Goal: Find specific page/section: Find specific page/section

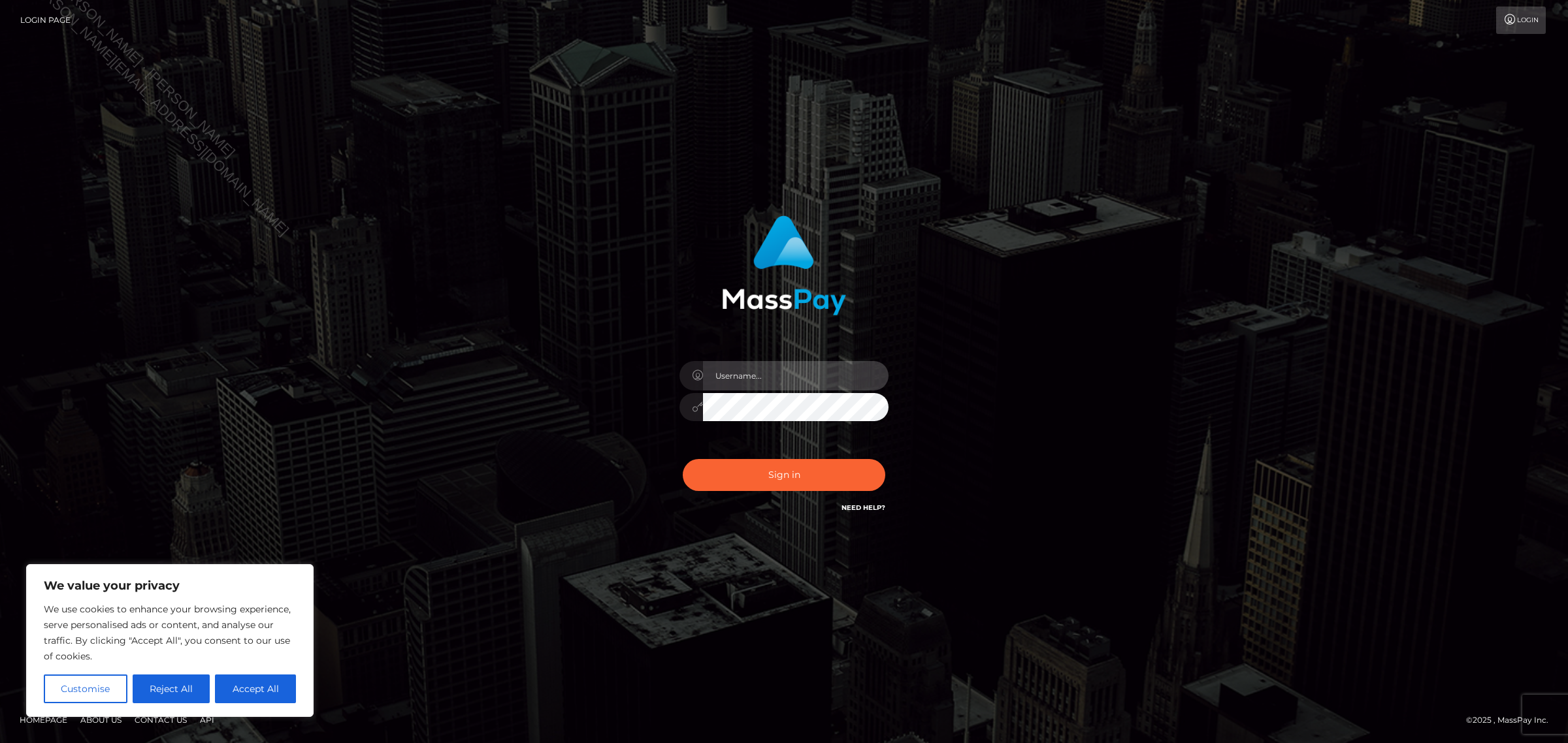
type input "Jennifer"
click at [815, 474] on button "Sign in" at bounding box center [784, 475] width 203 height 32
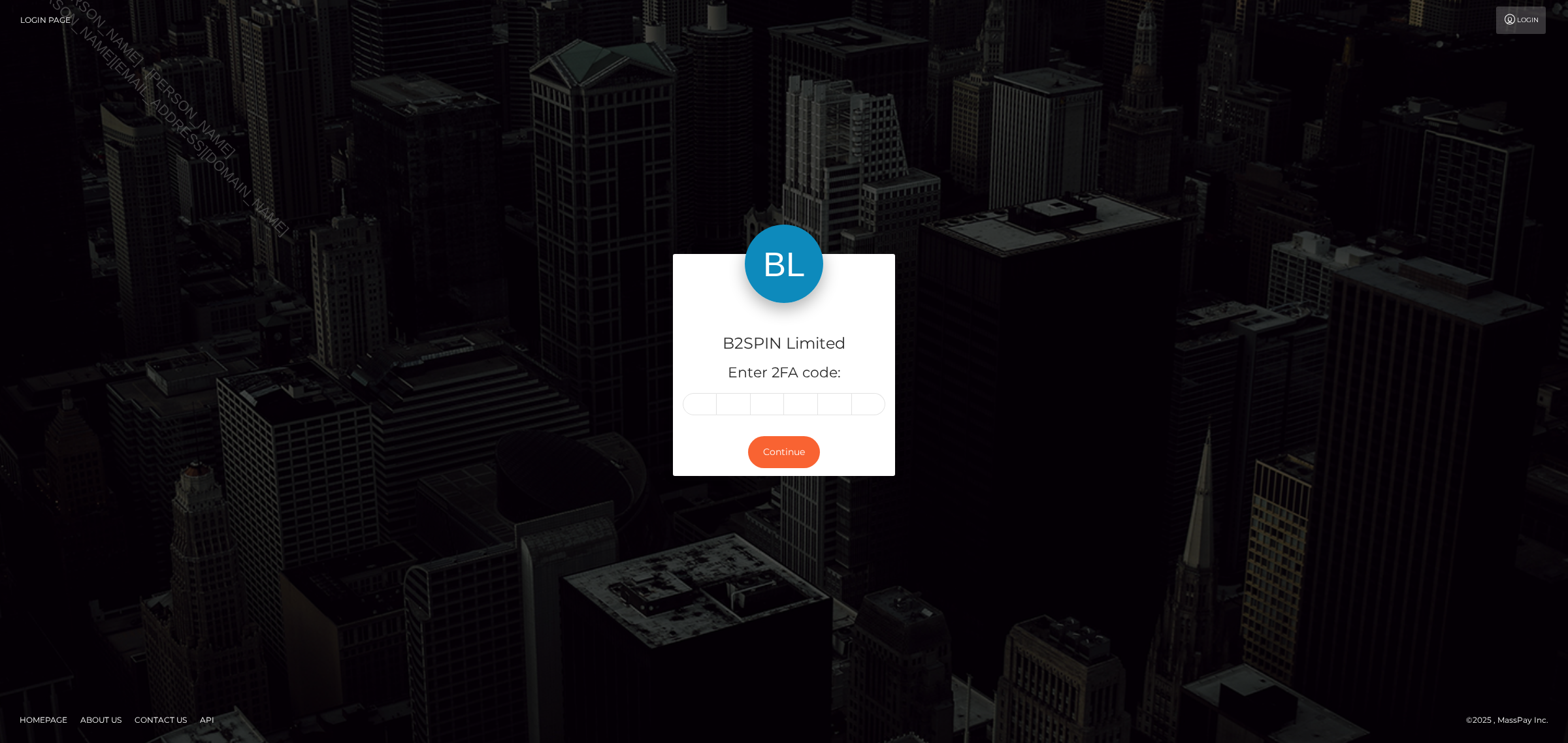
click at [690, 413] on input "text" at bounding box center [700, 404] width 34 height 22
type input "1"
type input "8"
type input "6"
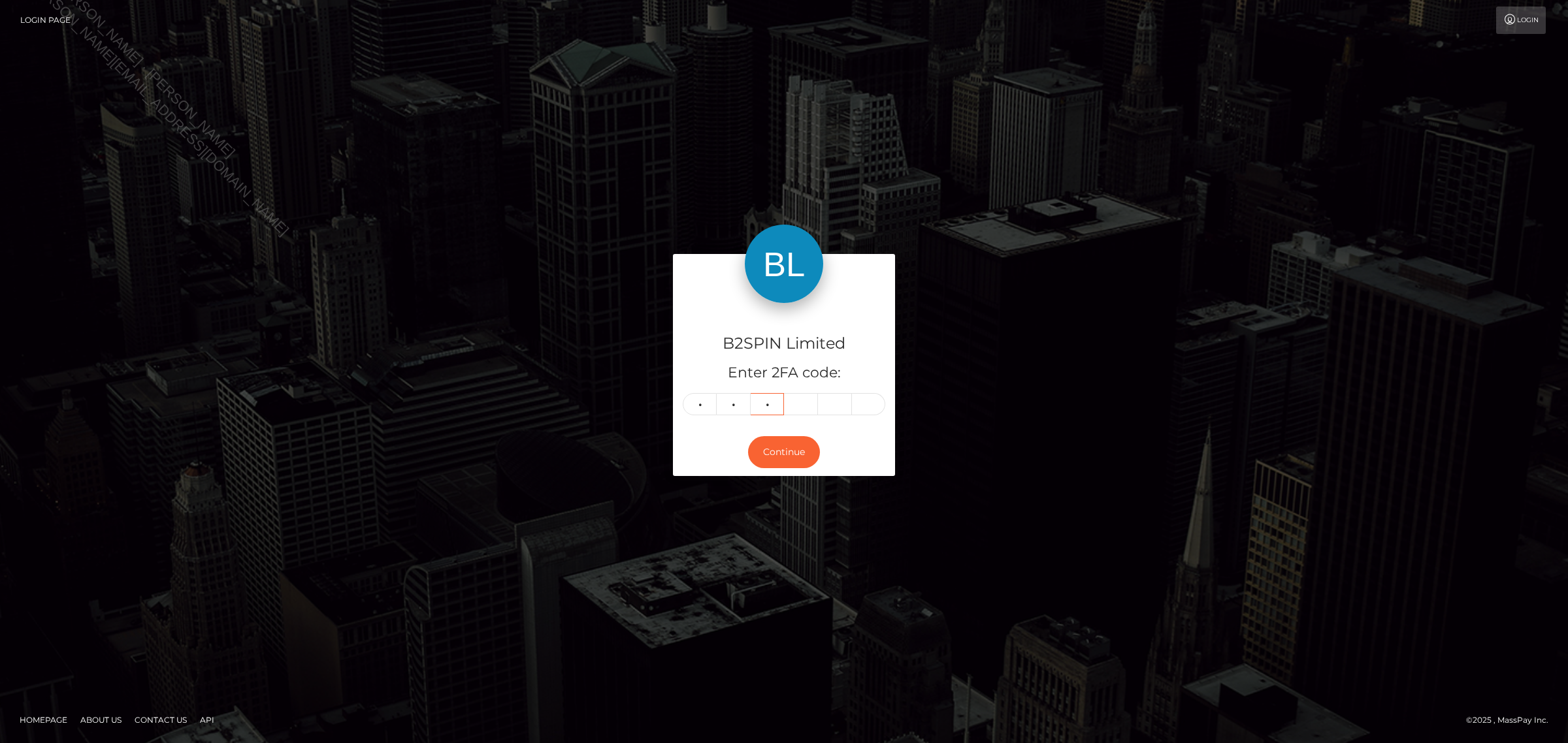
type input "2"
type input "3"
type input "2"
type input "3"
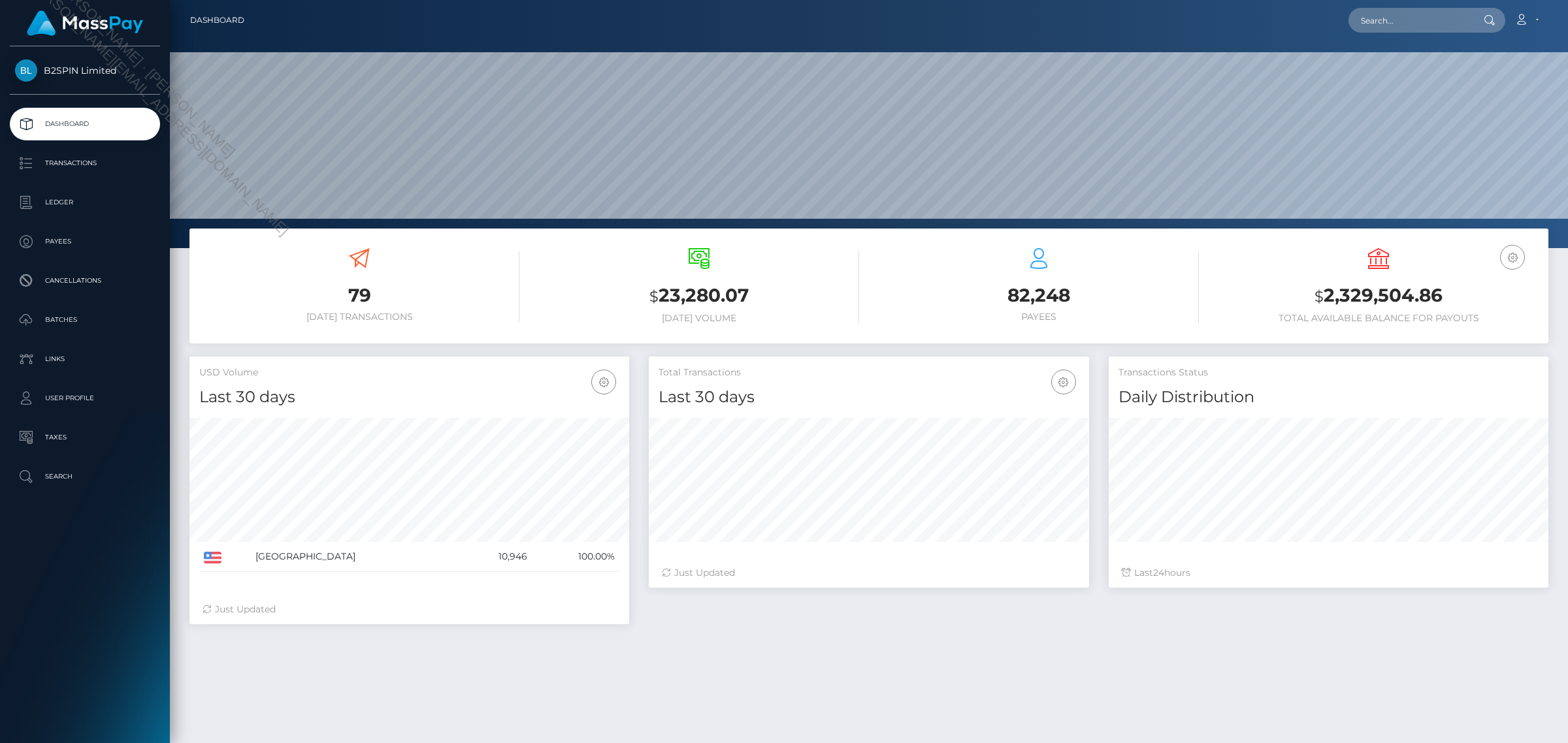
scroll to position [231, 439]
click at [1424, 24] on input "text" at bounding box center [1410, 20] width 123 height 25
paste input "6ed96e11-b753-4691-b27d-bf74a8e44779"
click at [1413, 24] on input "6ed96e11-b753-4691-b27d-bf74a8e44779" at bounding box center [1410, 20] width 123 height 25
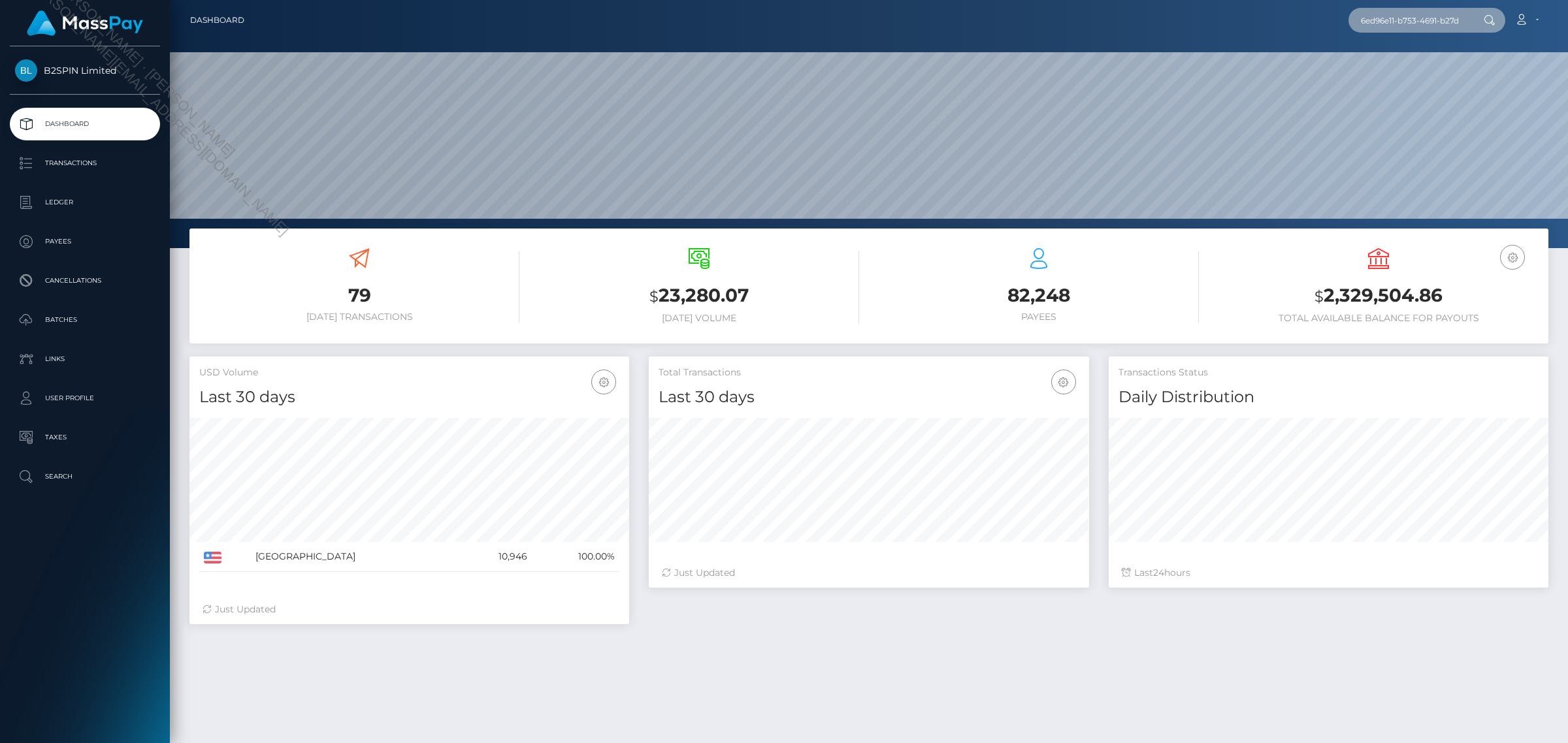
paste input "127777184"
type input "1277771849"
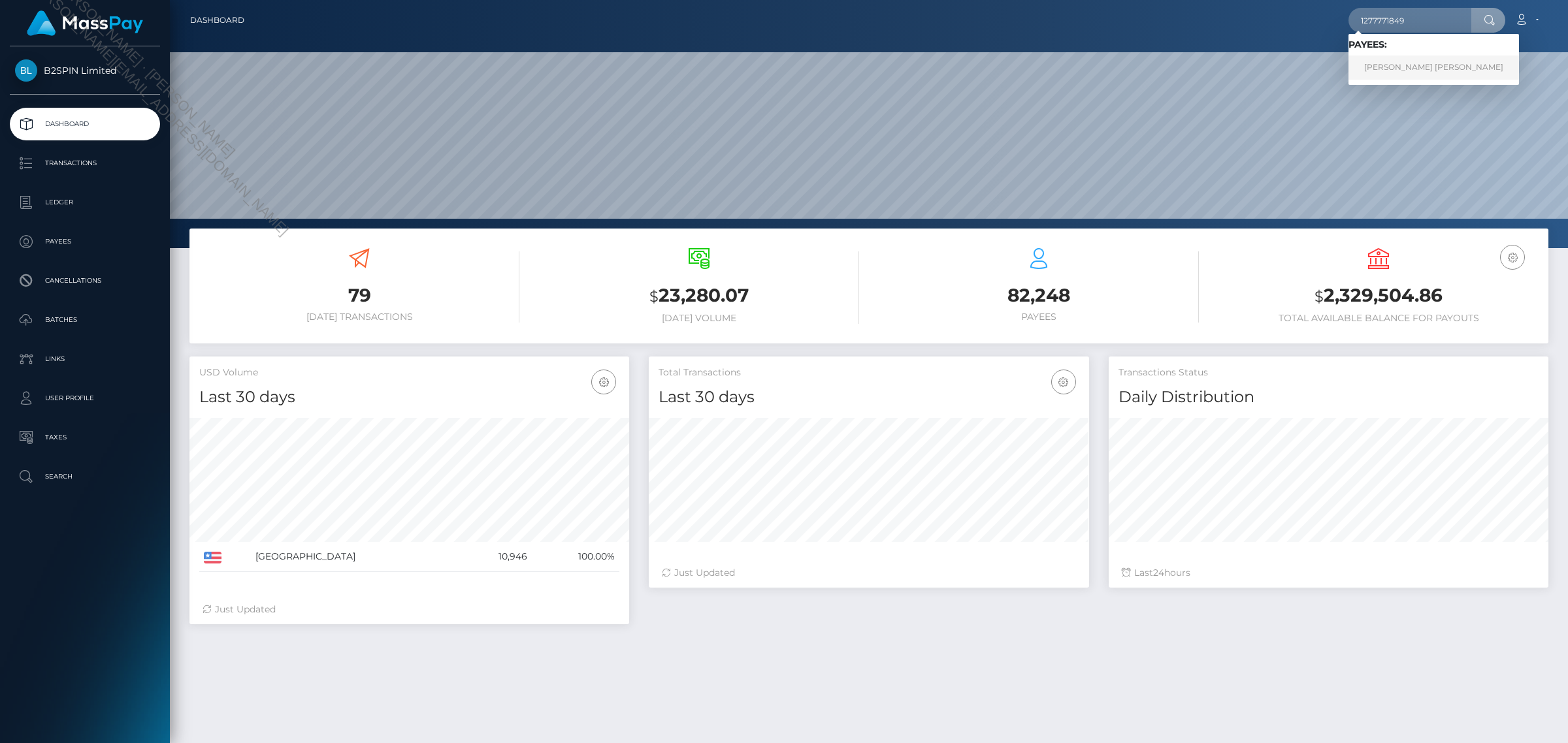
click at [1412, 60] on link "JASON ANTHONY HERNANDEZ" at bounding box center [1433, 67] width 170 height 24
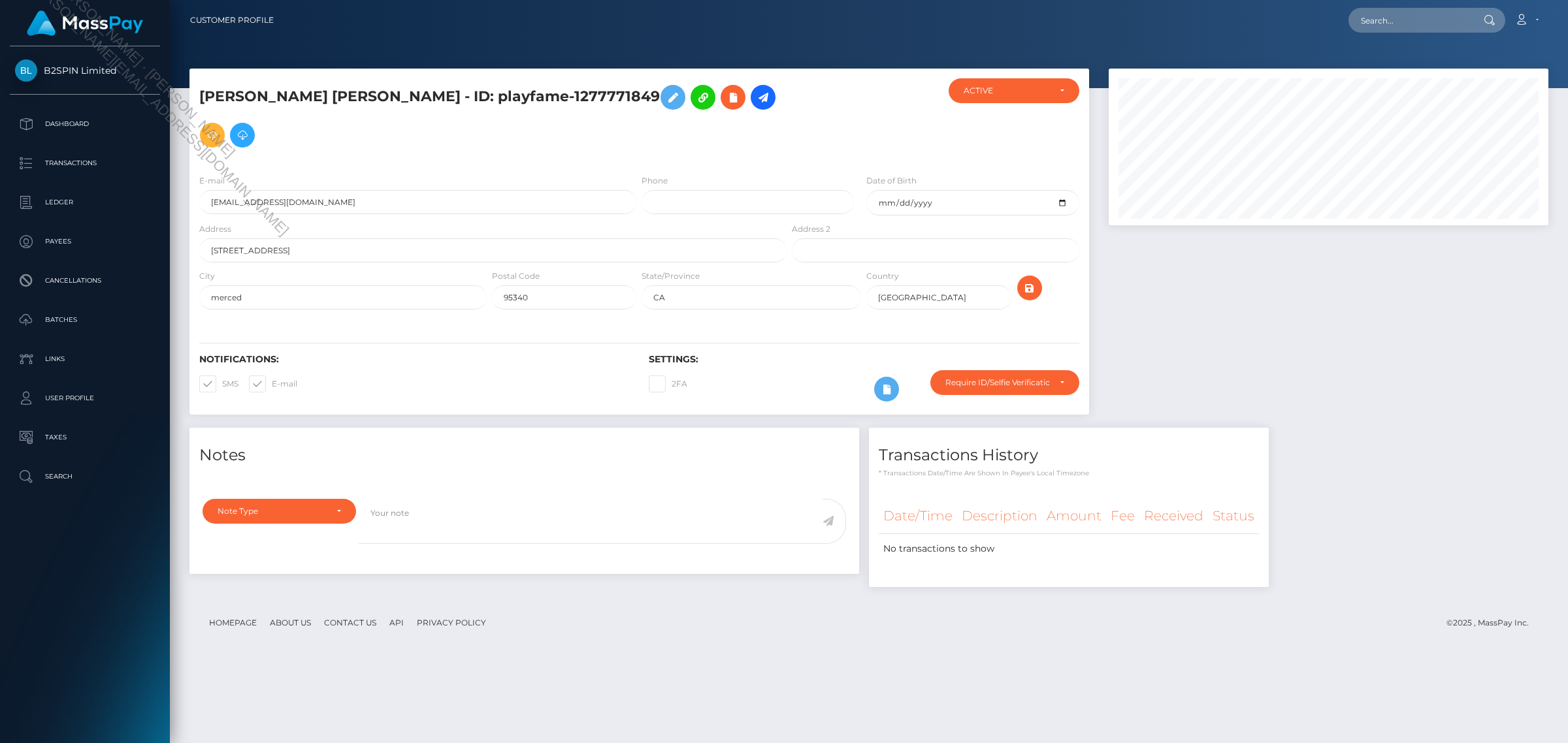
scroll to position [157, 439]
click at [1415, 33] on div "Loading... Loading... Account Edit Profile Logout" at bounding box center [916, 20] width 1264 height 28
click at [1415, 23] on input "text" at bounding box center [1410, 20] width 123 height 25
paste input "2146284441"
type input "2146284441"
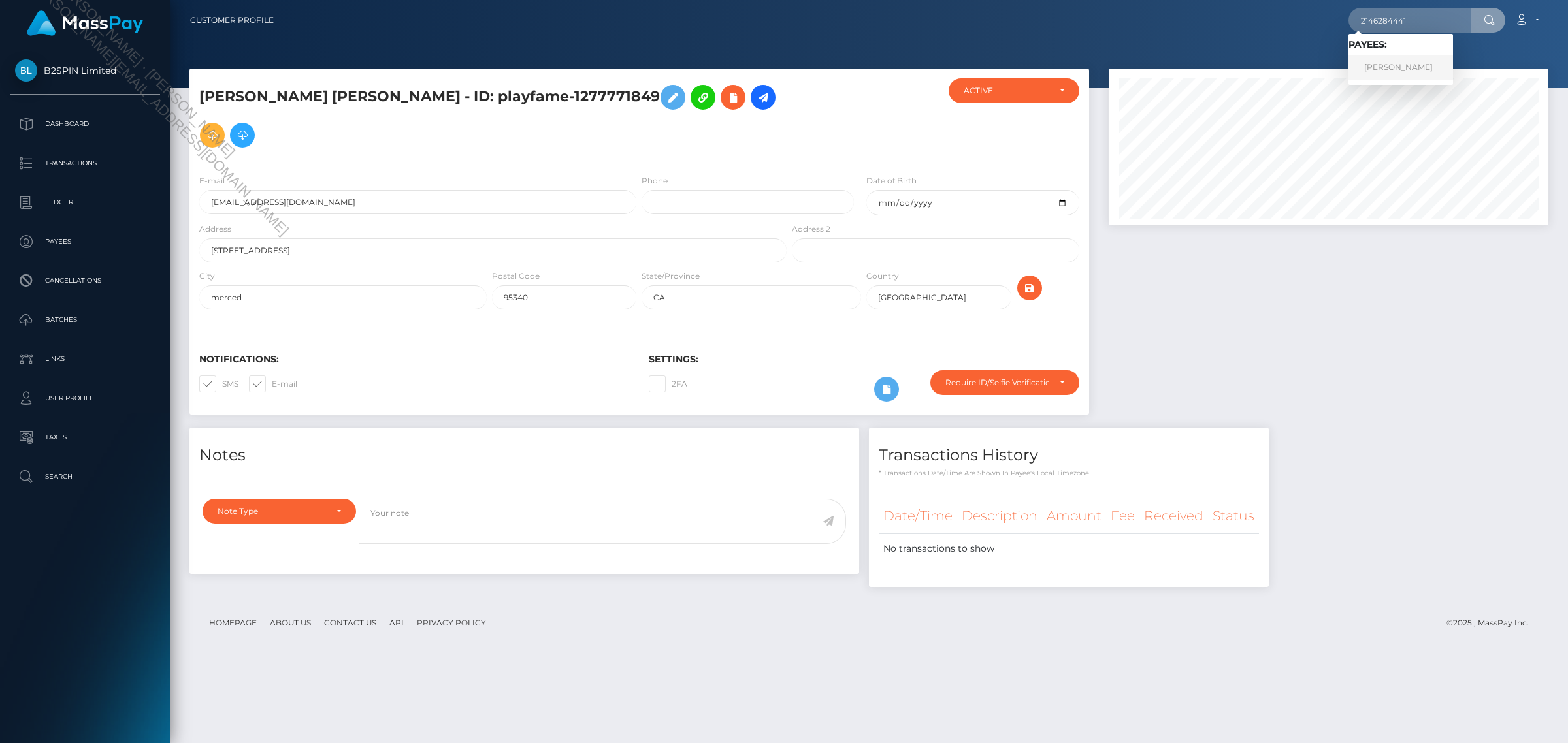
click at [1407, 57] on link "MARY LOUISE JOHNSON" at bounding box center [1401, 67] width 104 height 24
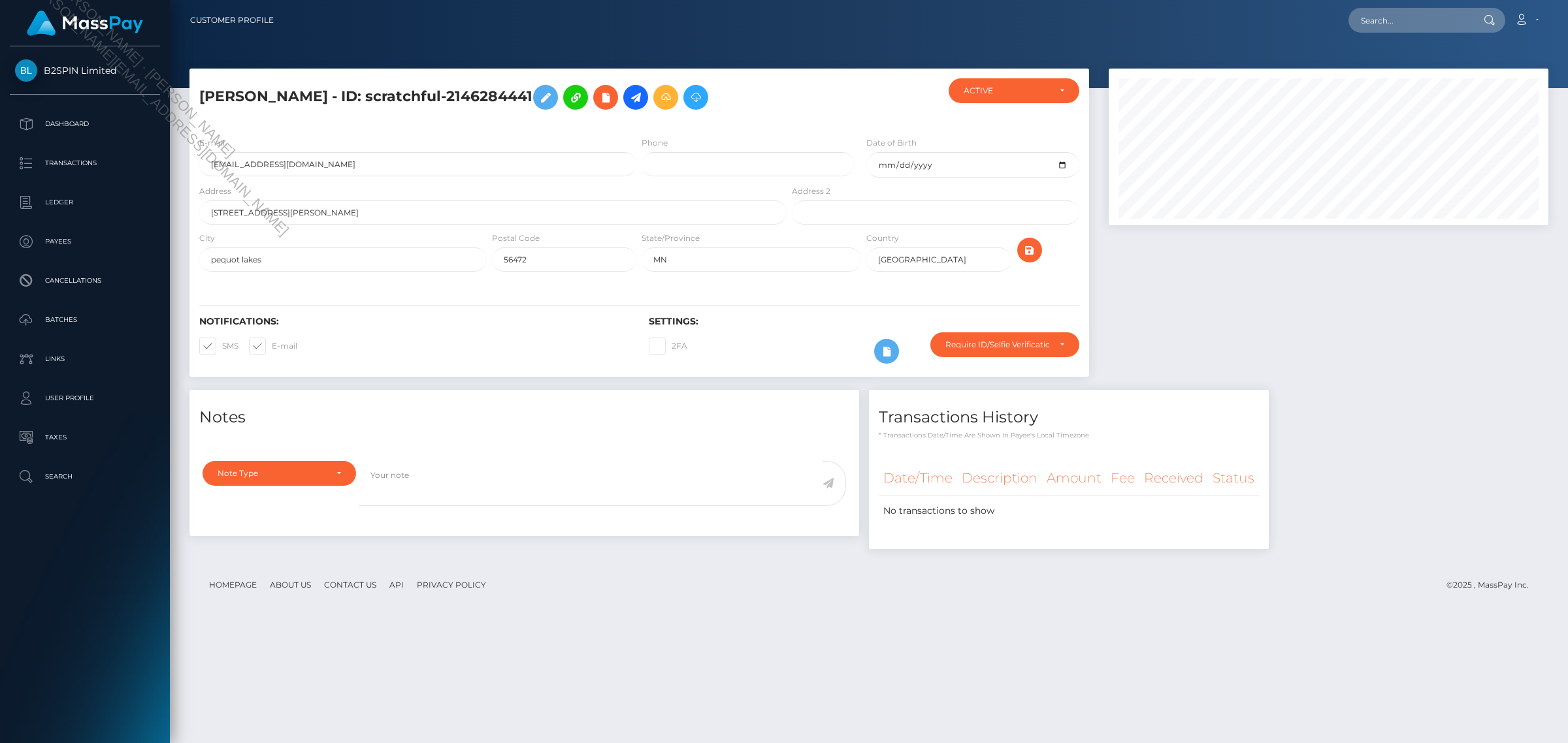
scroll to position [157, 439]
